Goal: Information Seeking & Learning: Learn about a topic

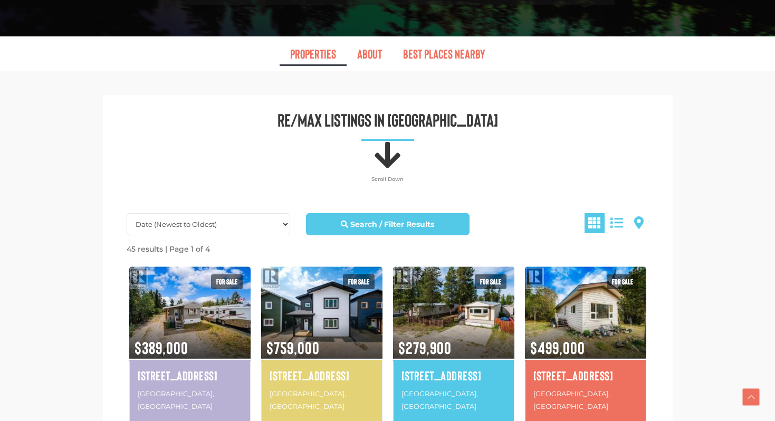
scroll to position [588, 0]
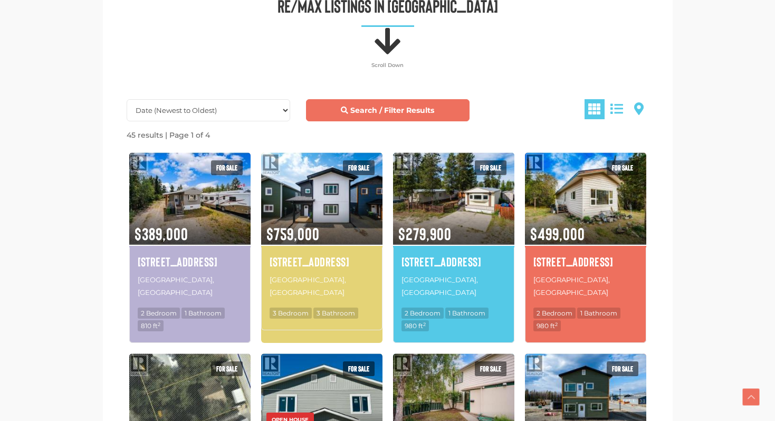
click at [356, 100] on link "Search / Filter Results" at bounding box center [388, 110] width 164 height 22
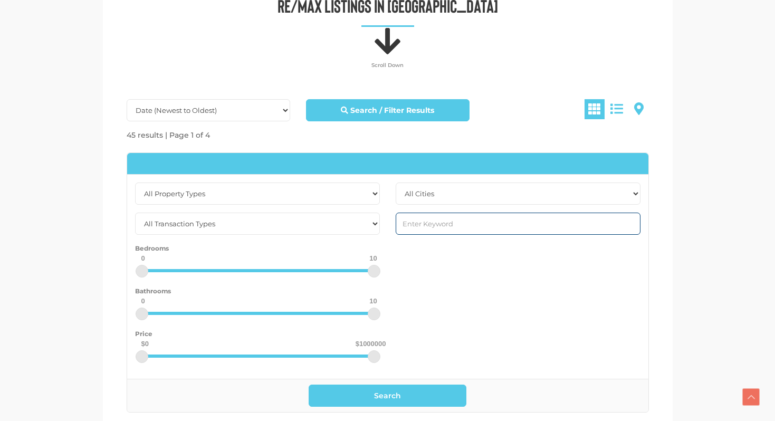
click at [430, 213] on input "text" at bounding box center [518, 224] width 245 height 22
type input "riverdale"
click at [309, 384] on button "Search" at bounding box center [388, 395] width 158 height 22
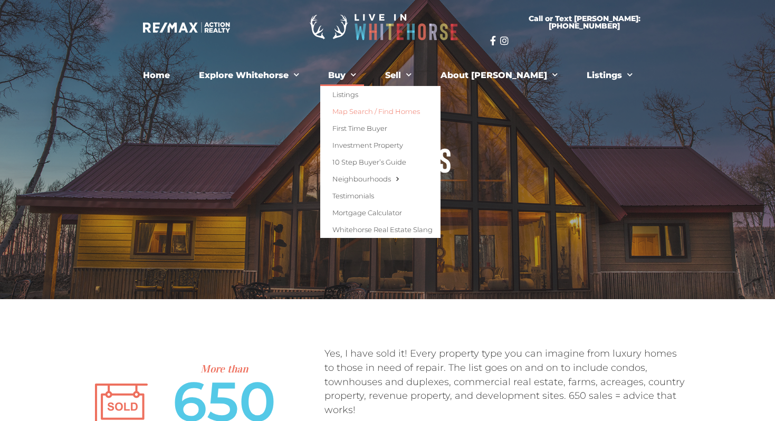
click at [367, 109] on link "Map Search / Find Homes" at bounding box center [380, 111] width 120 height 17
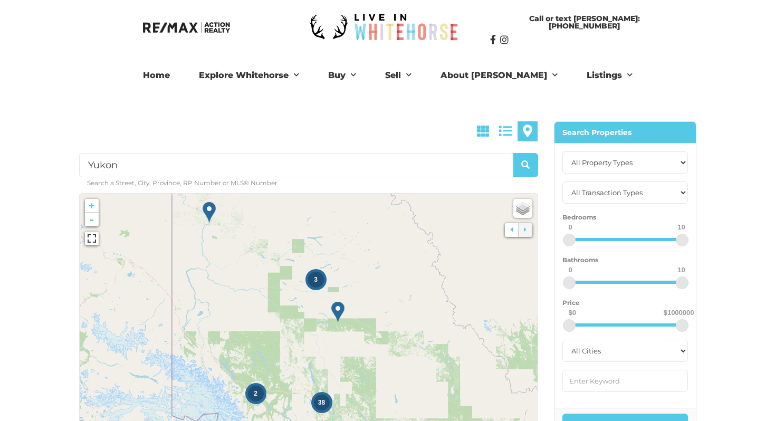
drag, startPoint x: 315, startPoint y: 378, endPoint x: 345, endPoint y: 348, distance: 41.8
click at [345, 348] on icon at bounding box center [337, 324] width 623 height 429
click at [315, 313] on icon at bounding box center [308, 351] width 623 height 429
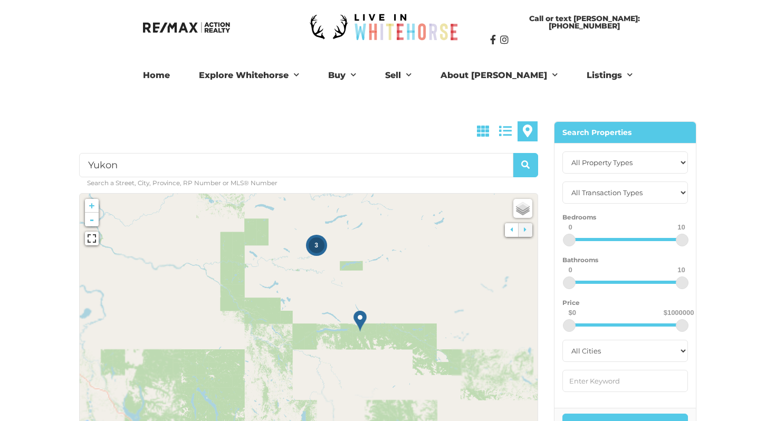
click at [310, 282] on icon at bounding box center [308, 351] width 623 height 429
